Goal: Information Seeking & Learning: Learn about a topic

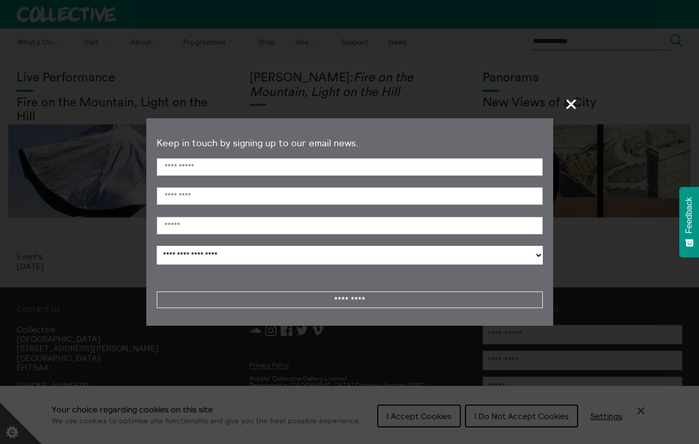
click at [569, 100] on span "+" at bounding box center [571, 104] width 31 height 31
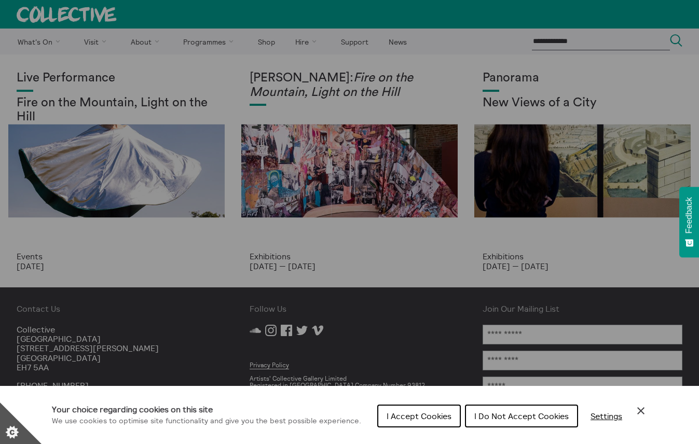
click at [111, 87] on div "Cookie preferences" at bounding box center [349, 222] width 699 height 444
click at [487, 415] on span "I Do Not Accept Cookies" at bounding box center [521, 416] width 94 height 10
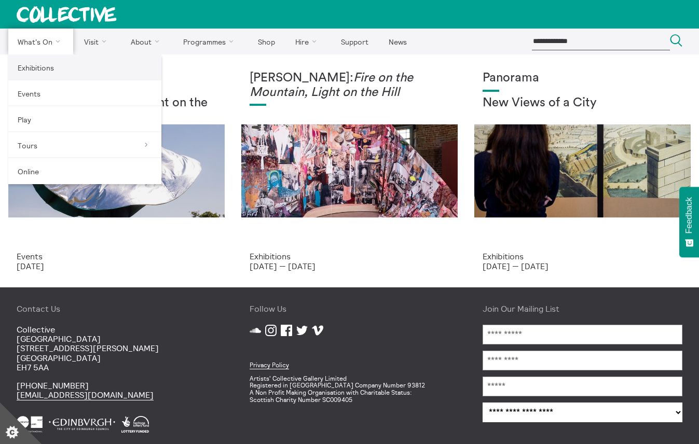
click at [52, 62] on link "Exhibitions" at bounding box center [84, 67] width 153 height 26
